Goal: Information Seeking & Learning: Understand process/instructions

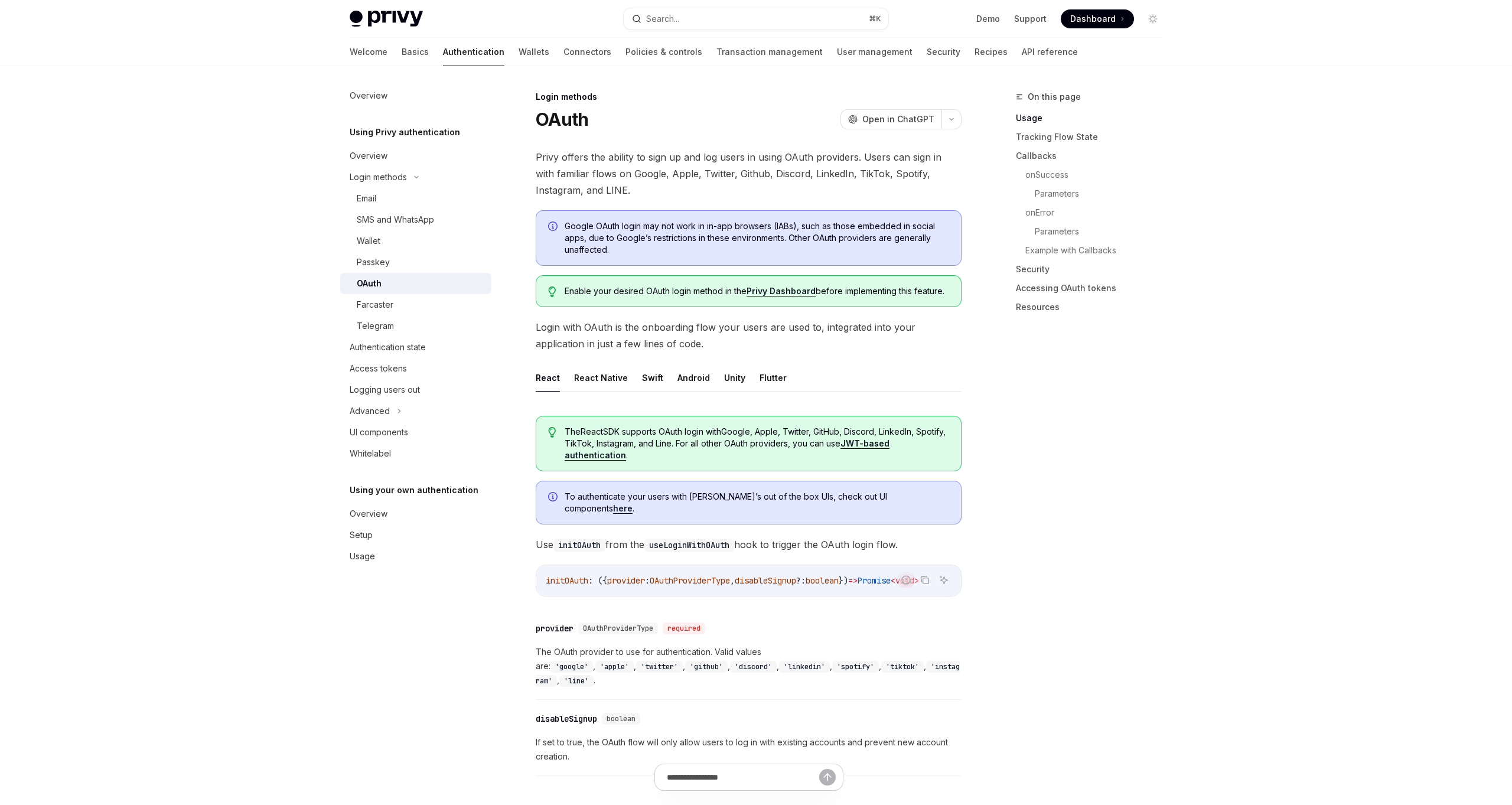
type textarea "*"
click at [677, 227] on span "Google OAuth login may not work in in-app browsers (IABs), such as those embedd…" at bounding box center [756, 237] width 385 height 35
click at [748, 229] on span "Google OAuth login may not work in in-app browsers (IABs), such as those embedd…" at bounding box center [756, 237] width 385 height 35
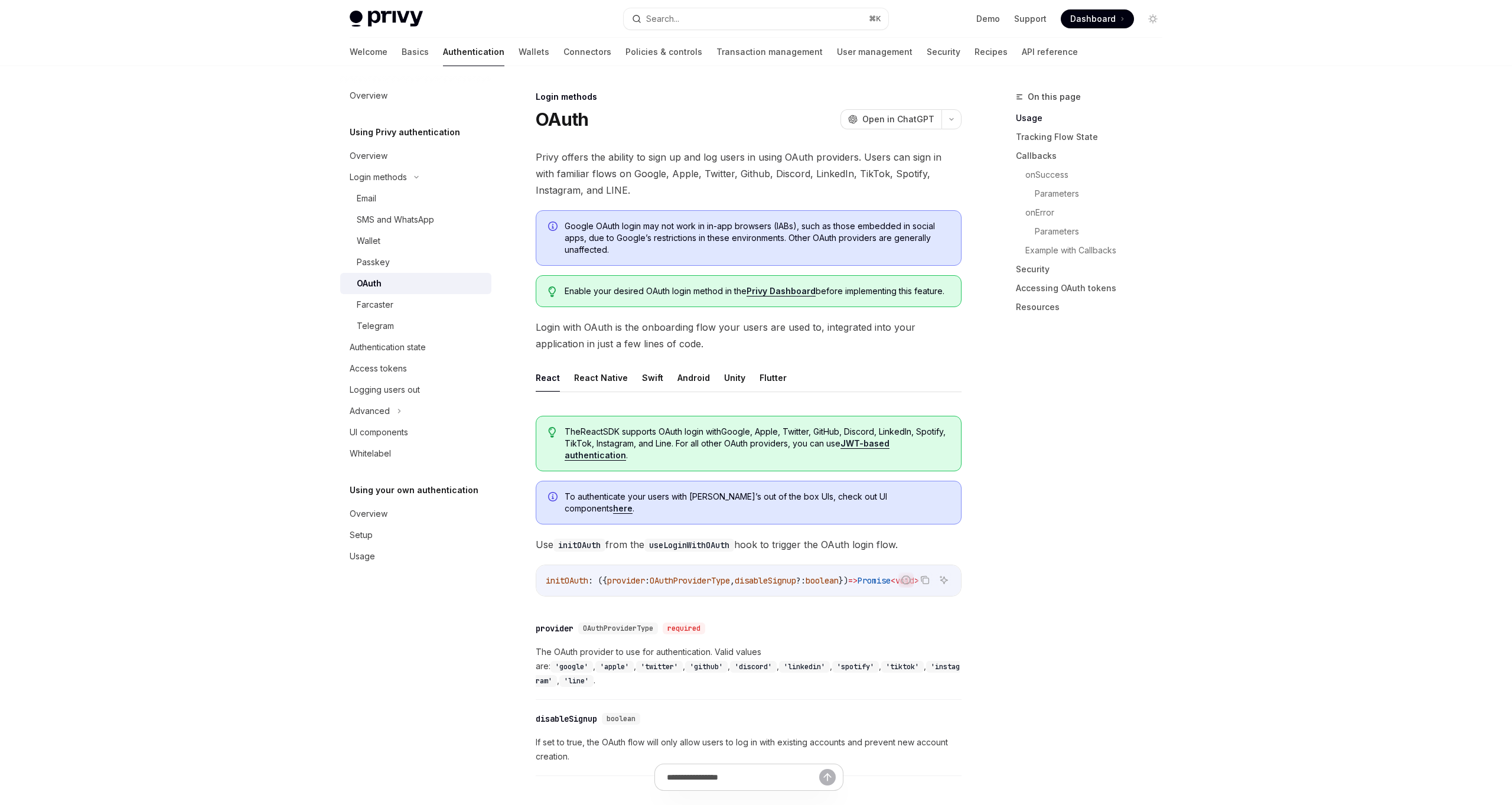
click at [800, 229] on span "Google OAuth login may not work in in-app browsers (IABs), such as those embedd…" at bounding box center [756, 237] width 385 height 35
click at [718, 225] on span "Google OAuth login may not work in in-app browsers (IABs), such as those embedd…" at bounding box center [756, 237] width 385 height 35
click at [781, 237] on span "Google OAuth login may not work in in-app browsers (IABs), such as those embedd…" at bounding box center [756, 237] width 385 height 35
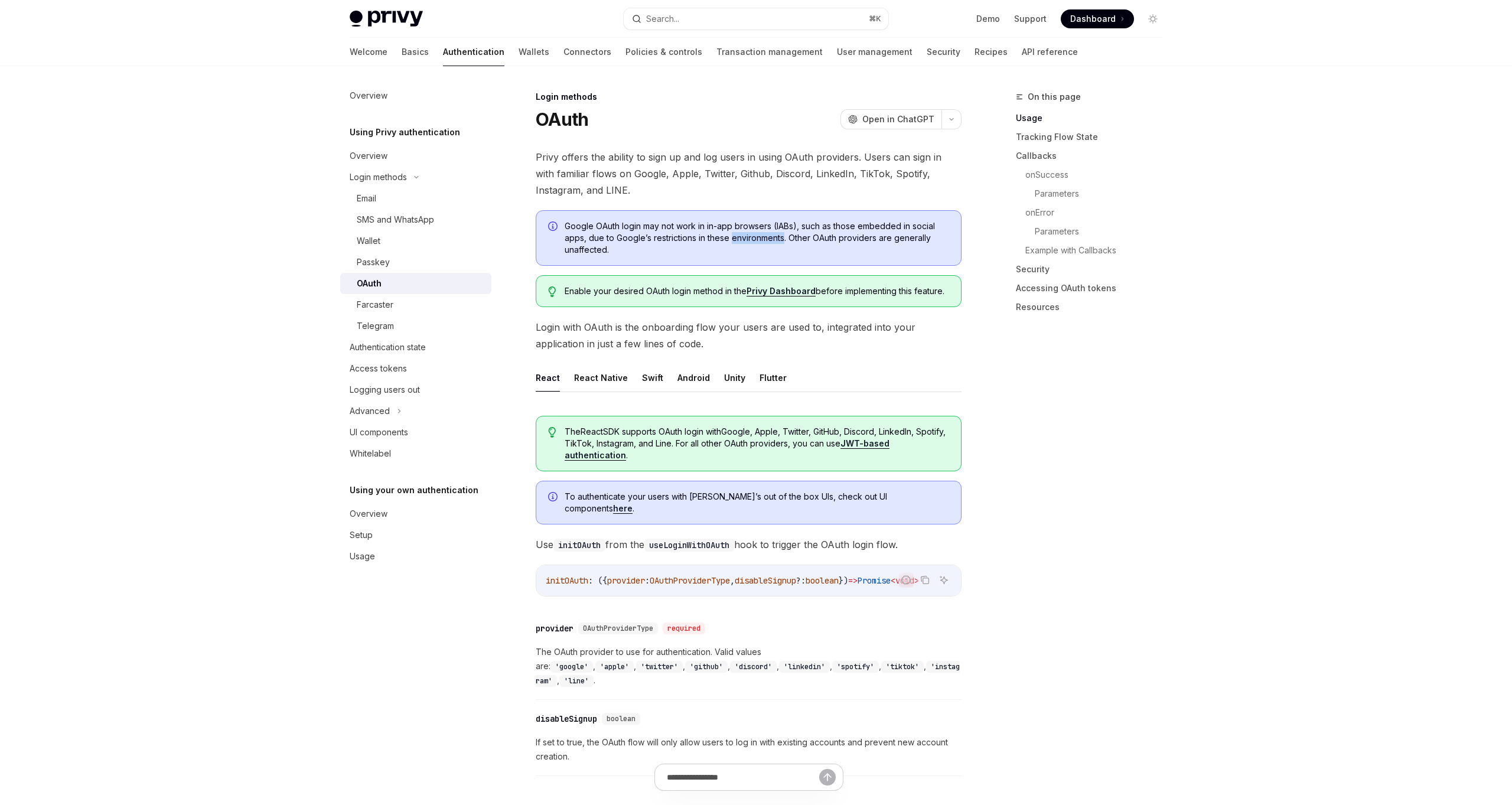
click at [781, 237] on span "Google OAuth login may not work in in-app browsers (IABs), such as those embedd…" at bounding box center [756, 237] width 385 height 35
click at [705, 250] on span "Google OAuth login may not work in in-app browsers (IABs), such as those embedd…" at bounding box center [756, 237] width 385 height 35
click at [706, 290] on span "Enable your desired OAuth login method in the Privy Dashboard before implementi…" at bounding box center [756, 291] width 385 height 12
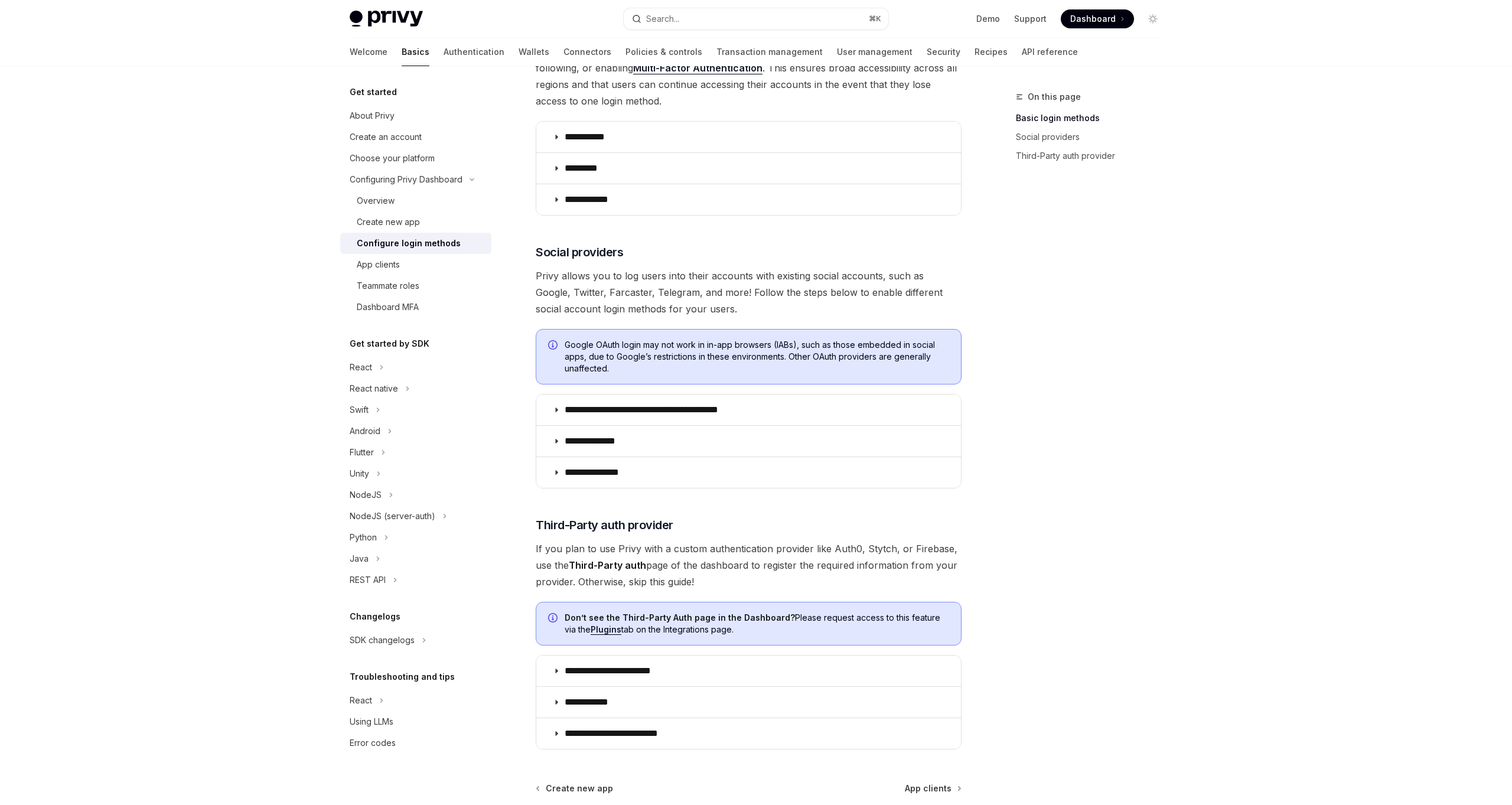
scroll to position [343, 0]
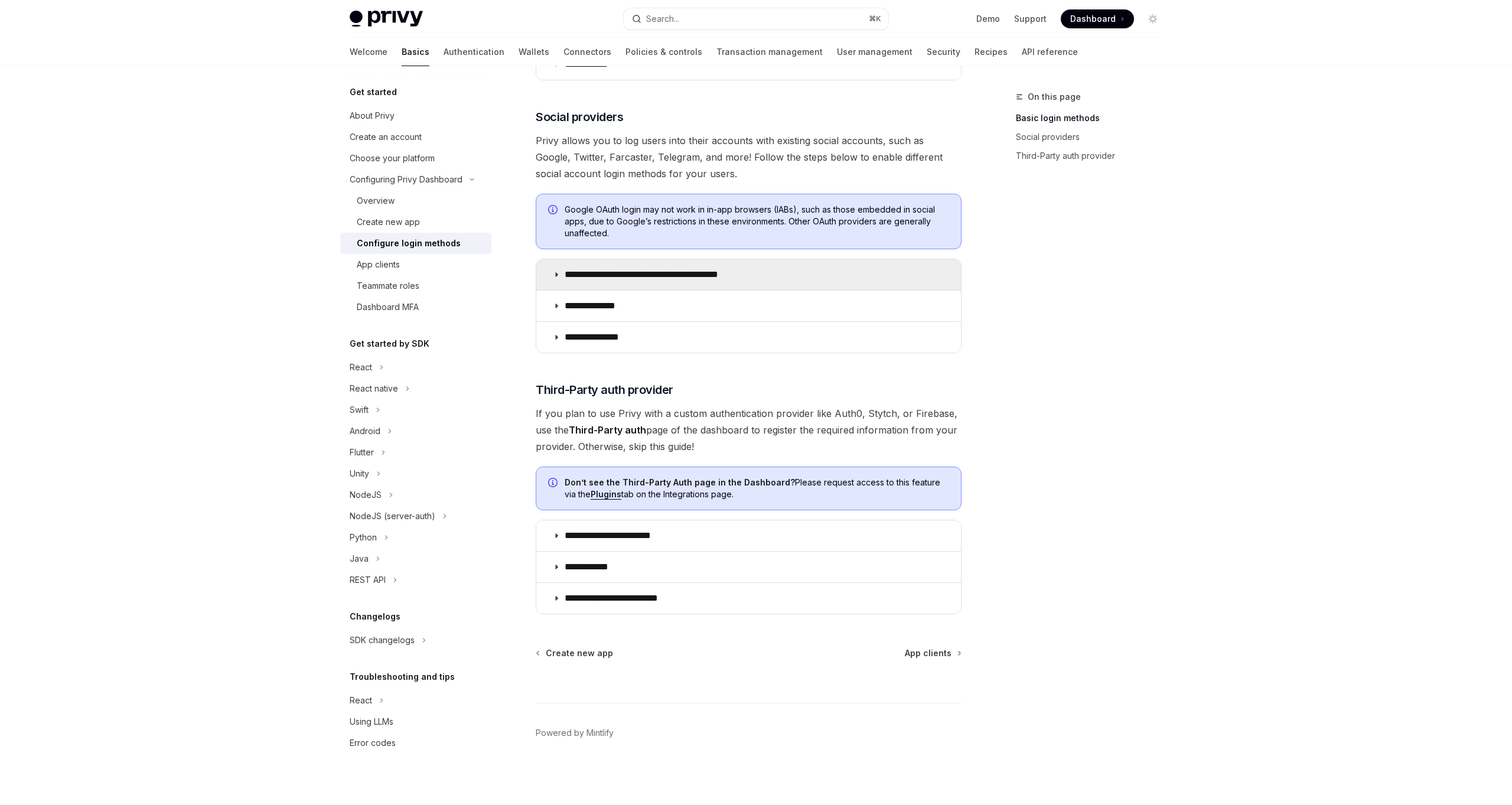
click at [740, 275] on p "**********" at bounding box center [661, 274] width 195 height 12
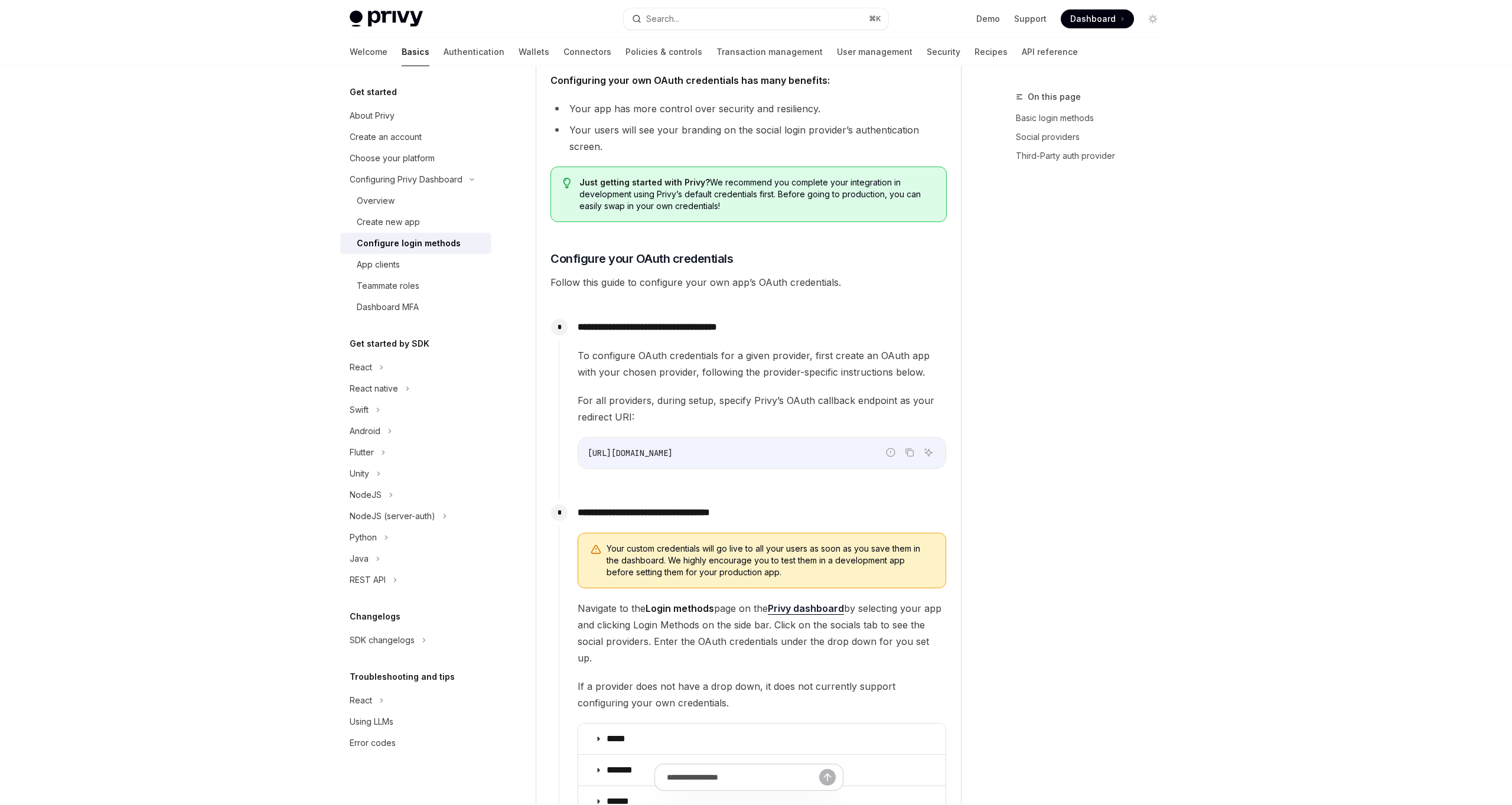
scroll to position [818, 0]
click at [659, 352] on span "To configure OAuth credentials for a given provider, first create an OAuth app …" at bounding box center [762, 364] width 369 height 33
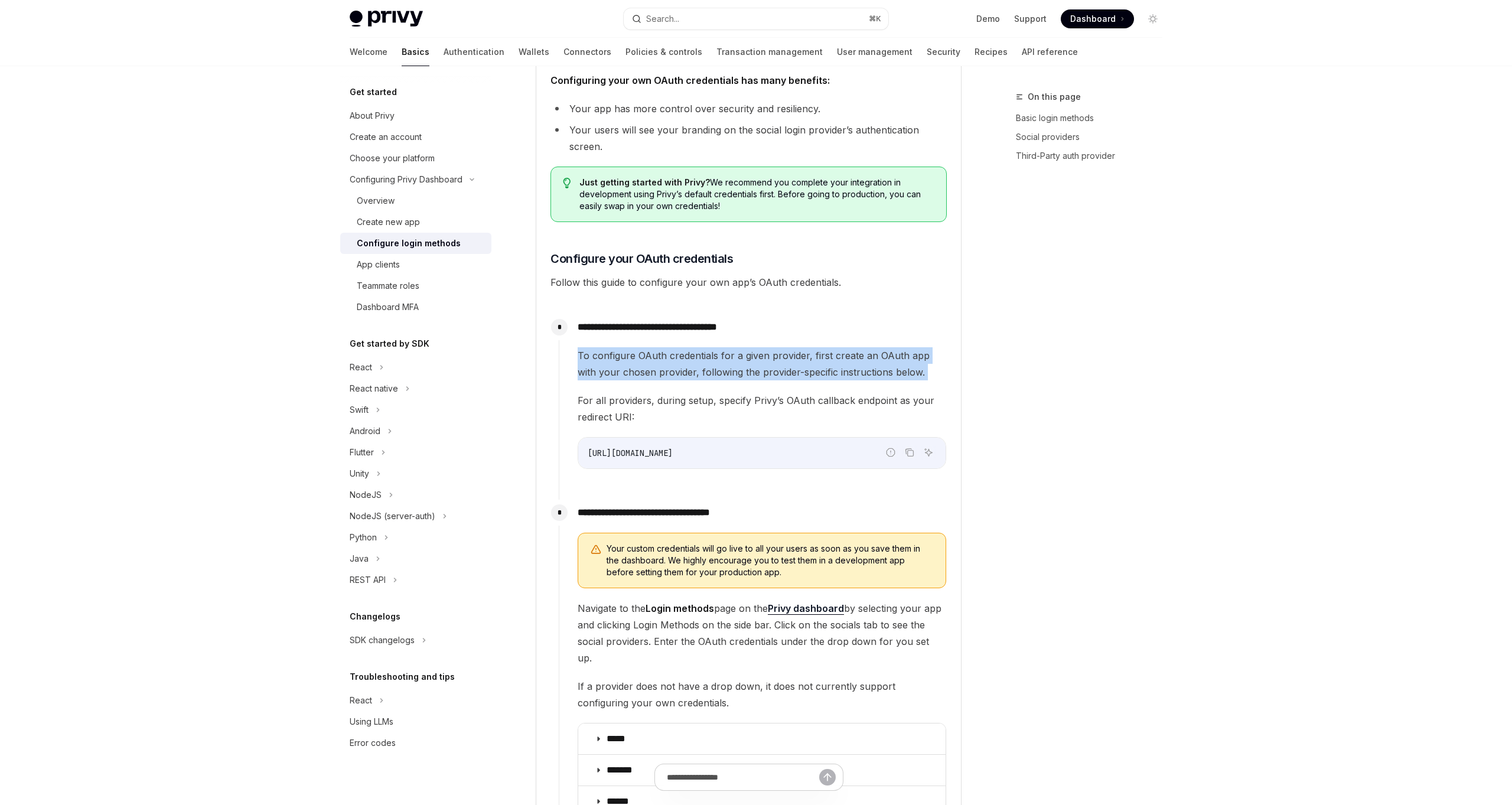
click at [739, 402] on span "For all providers, during setup, specify Privy’s OAuth callback endpoint as you…" at bounding box center [762, 409] width 369 height 33
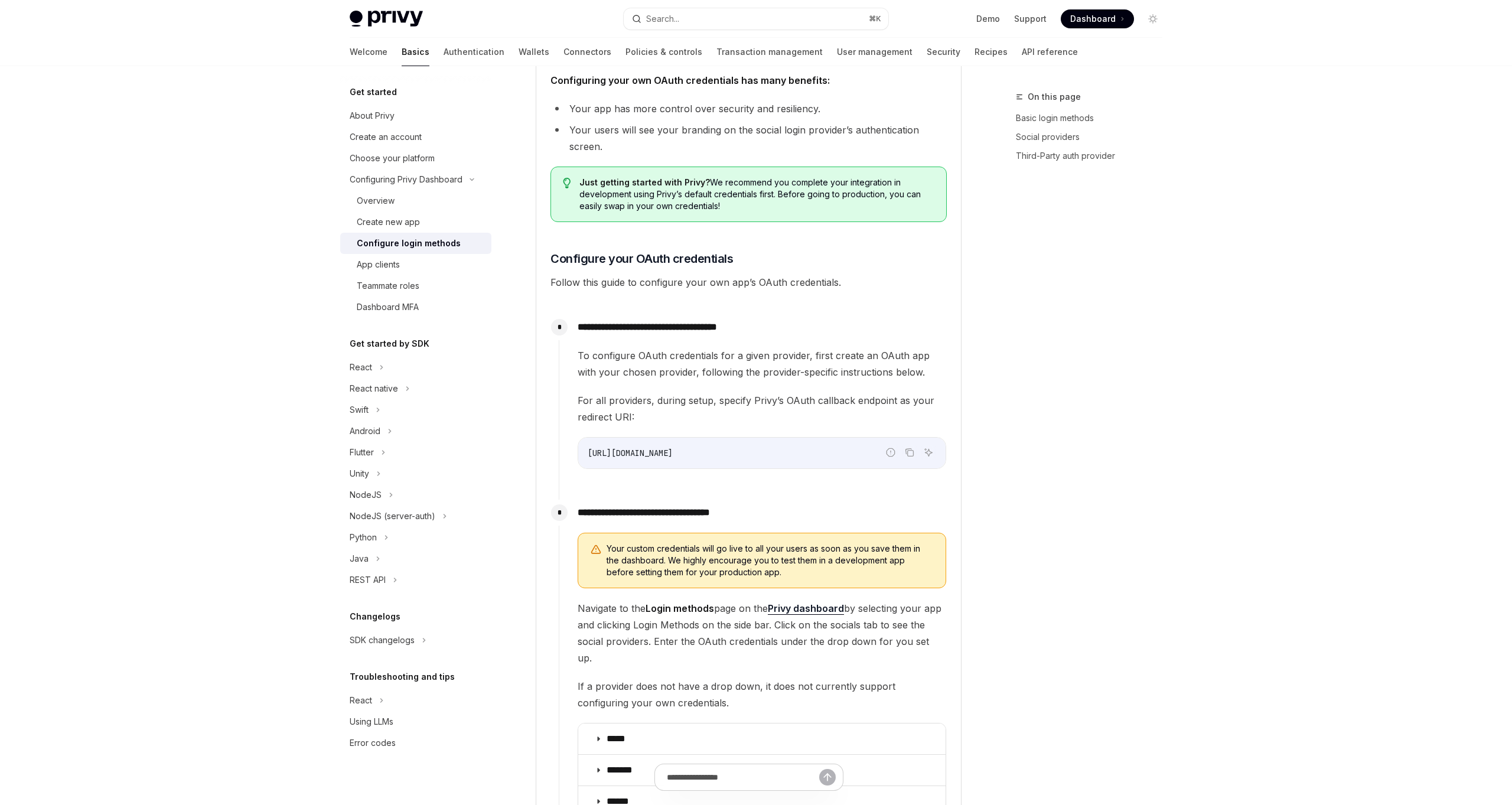
click at [739, 402] on span "For all providers, during setup, specify Privy’s OAuth callback endpoint as you…" at bounding box center [762, 409] width 369 height 33
click at [685, 404] on span "For all providers, during setup, specify Privy’s OAuth callback endpoint as you…" at bounding box center [762, 409] width 369 height 33
click at [906, 452] on icon "Copy the contents from the code block" at bounding box center [910, 453] width 10 height 10
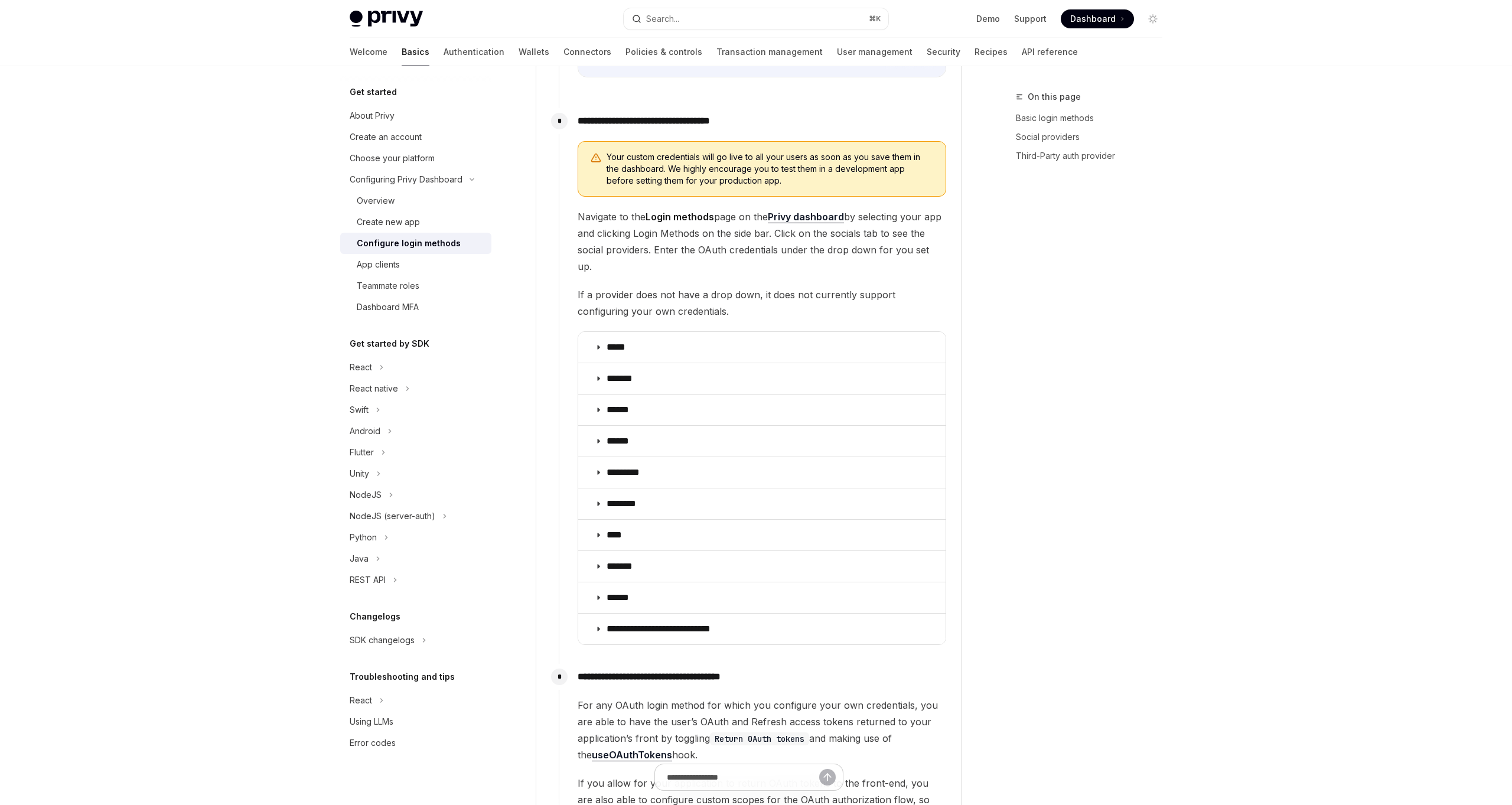
scroll to position [1210, 0]
click at [714, 425] on summary "******" at bounding box center [762, 440] width 368 height 31
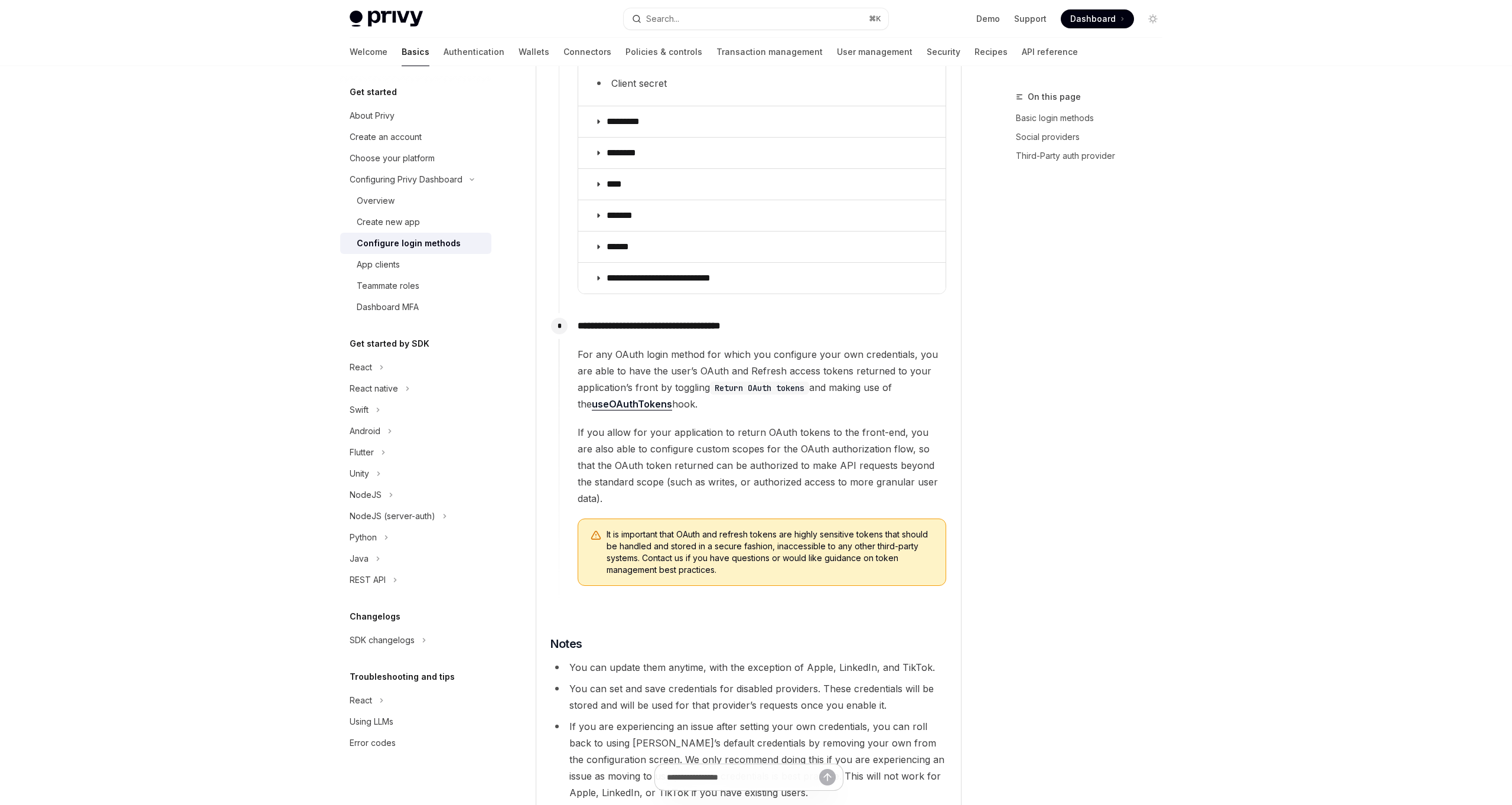
scroll to position [1717, 0]
click at [734, 350] on span "For any OAuth login method for which you configure your own credentials, you ar…" at bounding box center [762, 378] width 369 height 66
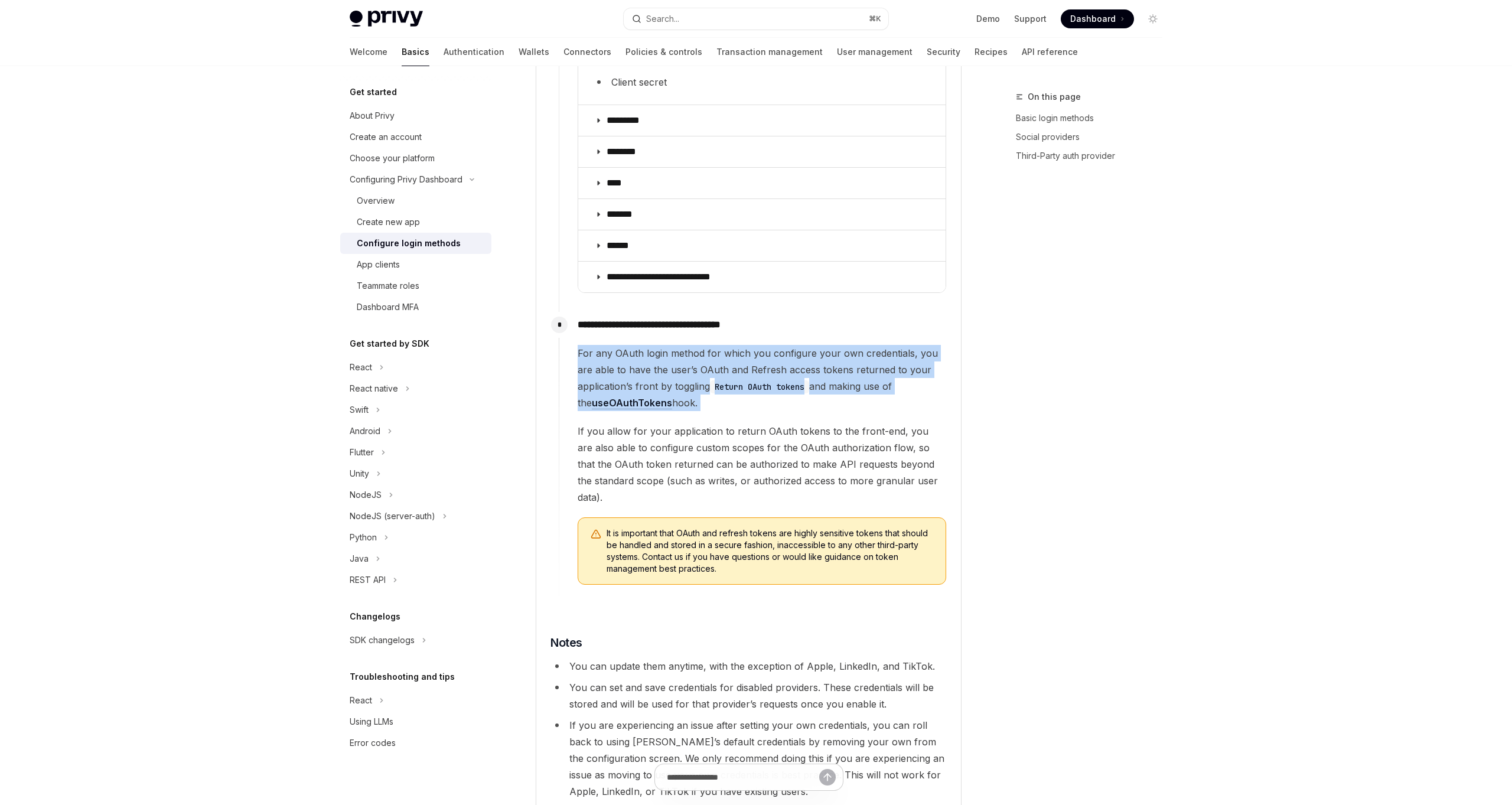
click at [734, 350] on span "For any OAuth login method for which you configure your own credentials, you ar…" at bounding box center [762, 378] width 369 height 66
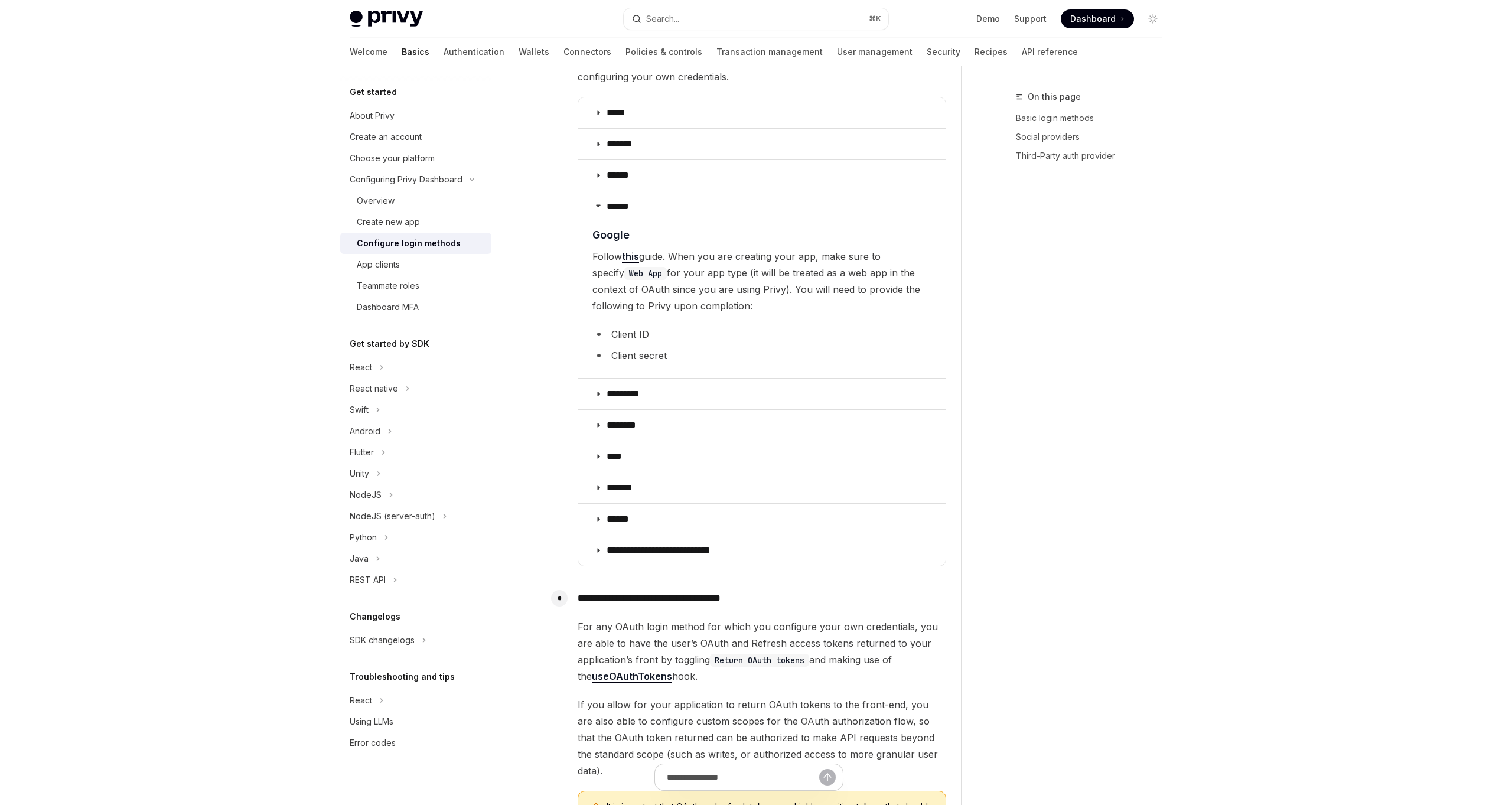
scroll to position [1284, 0]
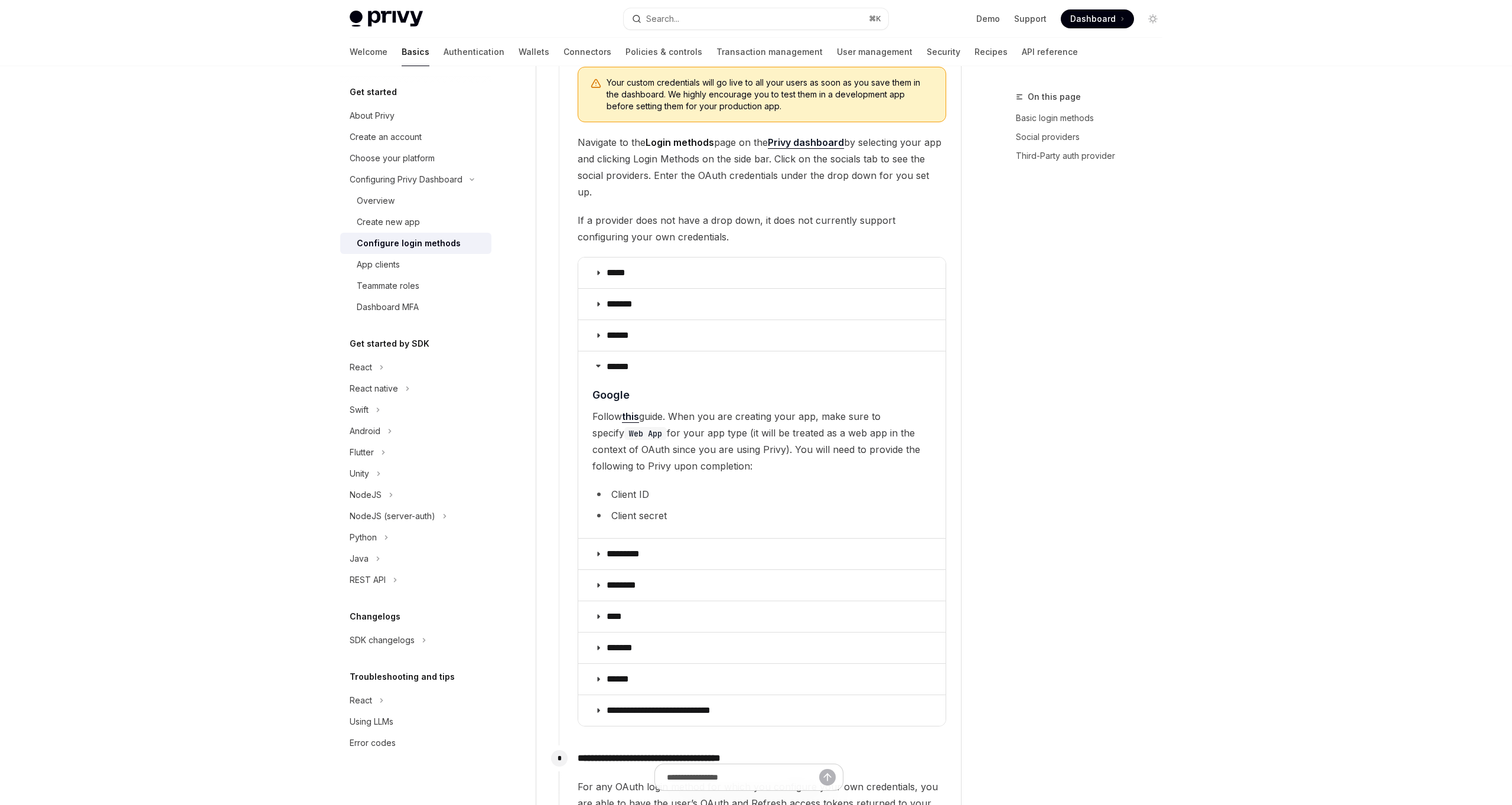
click at [626, 410] on link "this" at bounding box center [630, 416] width 17 height 12
